Goal: Task Accomplishment & Management: Use online tool/utility

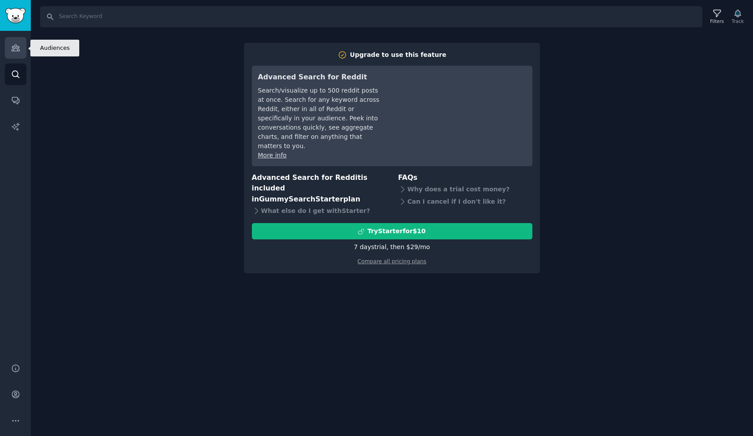
click at [10, 45] on link "Audiences" at bounding box center [16, 48] width 22 height 22
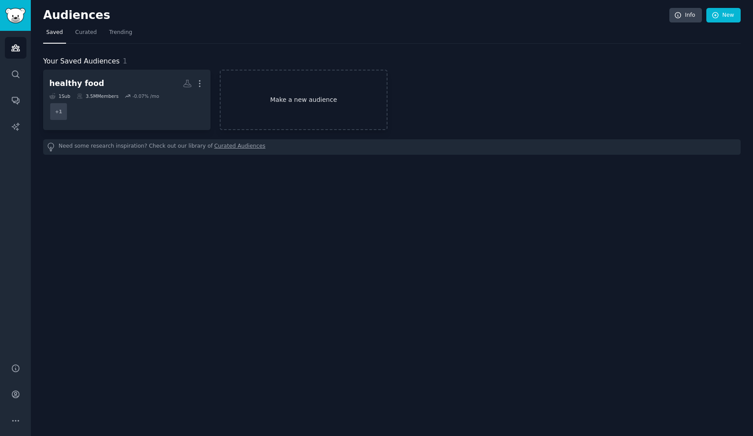
click at [314, 99] on link "Make a new audience" at bounding box center [303, 100] width 167 height 60
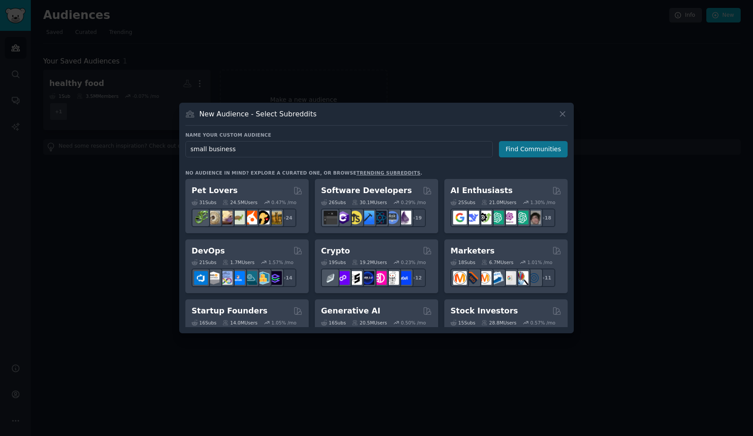
type input "small business"
click at [535, 148] on button "Find Communities" at bounding box center [533, 149] width 69 height 16
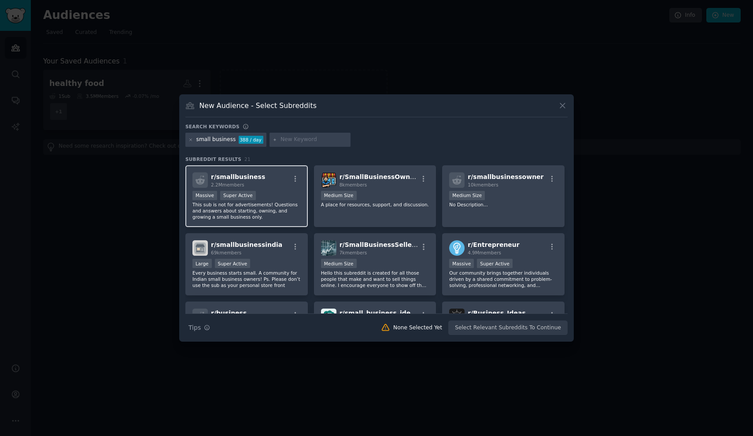
click at [276, 209] on p "This sub is not for advertisements! Questions and answers about starting, ownin…" at bounding box center [247, 210] width 108 height 19
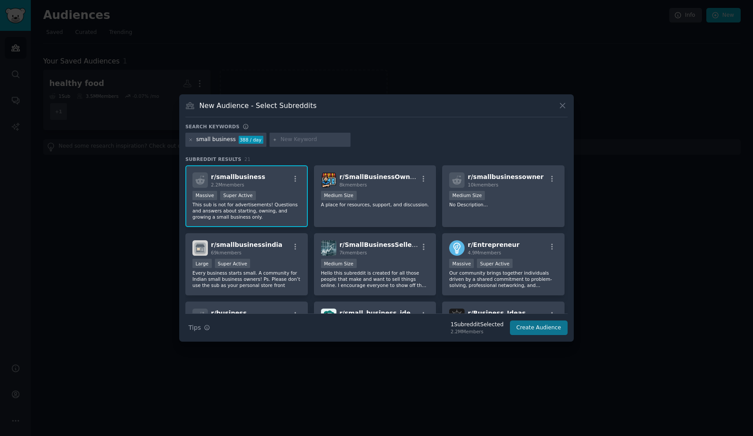
click at [543, 329] on button "Create Audience" at bounding box center [539, 327] width 58 height 15
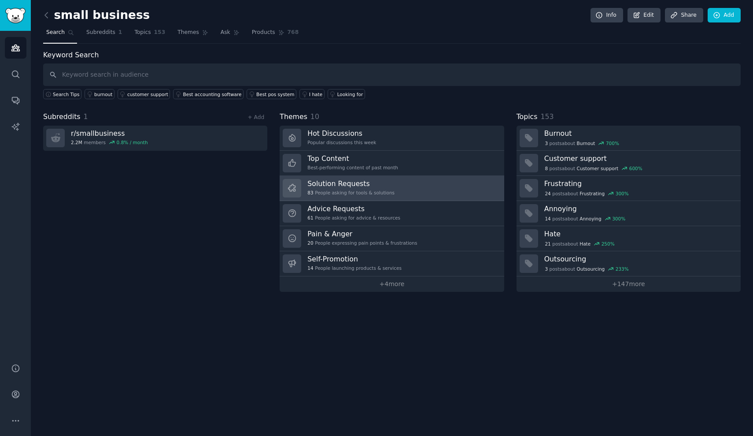
click at [434, 182] on link "Solution Requests 83 People asking for tools & solutions" at bounding box center [392, 188] width 224 height 25
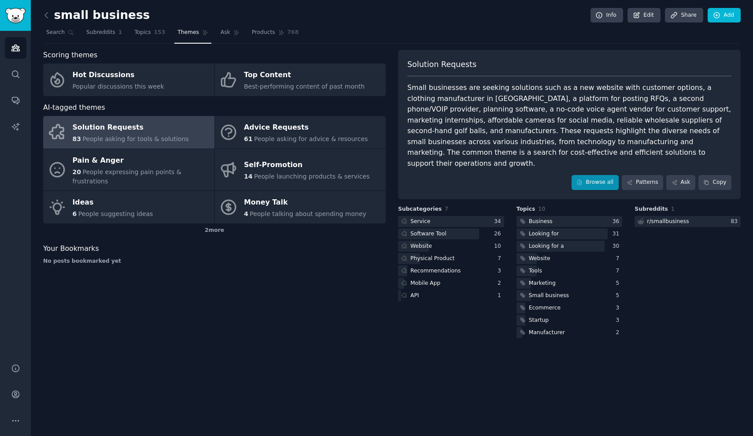
click at [607, 175] on link "Browse all" at bounding box center [595, 182] width 47 height 15
